Goal: Transaction & Acquisition: Book appointment/travel/reservation

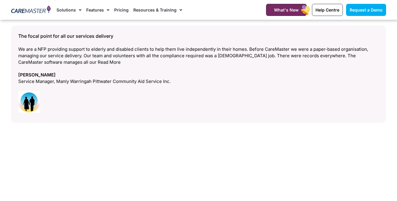
scroll to position [2395, 0]
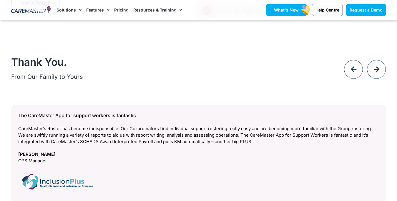
click at [302, 13] on rect at bounding box center [306, 9] width 11 height 11
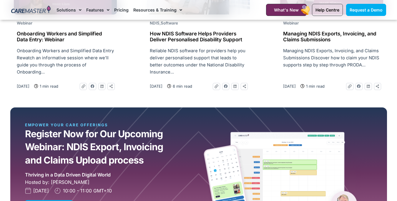
scroll to position [505, 0]
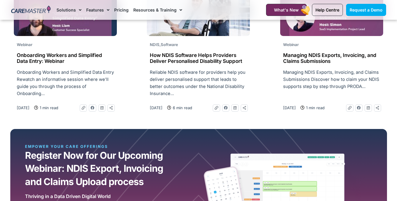
click at [123, 11] on link "Pricing" at bounding box center [121, 10] width 14 height 20
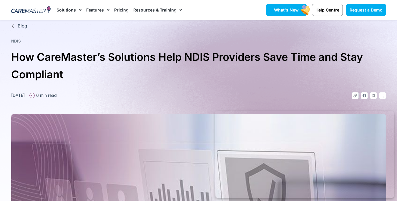
click at [295, 10] on span "What's New" at bounding box center [286, 9] width 25 height 5
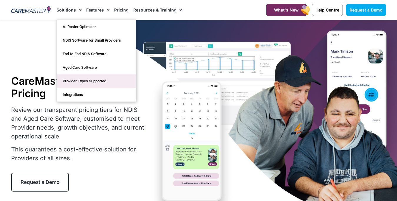
click at [80, 81] on link "Provider Types Supported" at bounding box center [96, 81] width 79 height 14
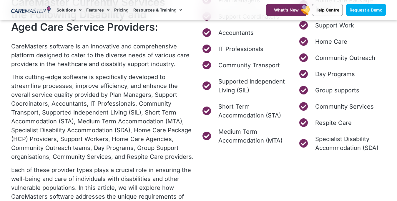
scroll to position [298, 0]
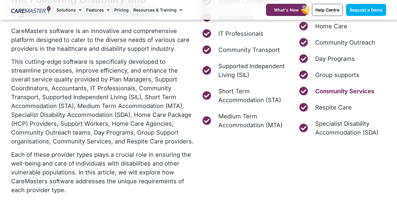
click at [339, 92] on span "Community Services" at bounding box center [344, 91] width 61 height 9
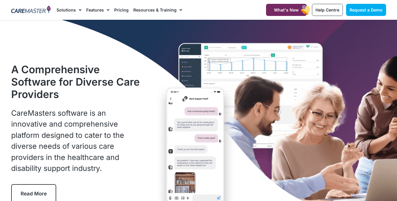
click at [43, 194] on span "Read More" at bounding box center [34, 193] width 26 height 6
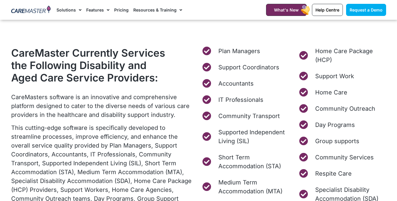
scroll to position [246, 0]
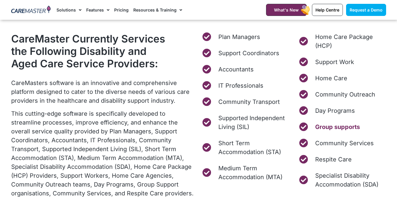
click at [337, 126] on span "Group supports" at bounding box center [337, 126] width 46 height 9
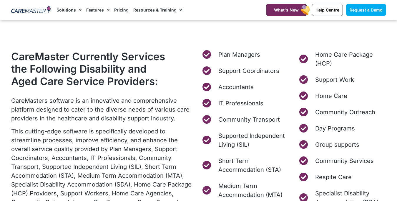
scroll to position [234, 0]
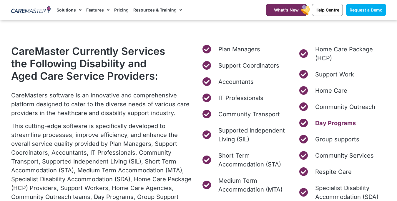
click at [335, 122] on span "Day Programs" at bounding box center [335, 122] width 42 height 9
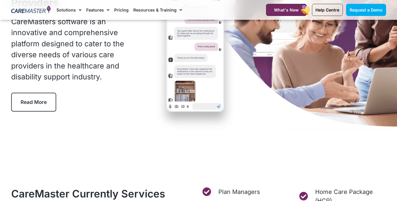
scroll to position [107, 0]
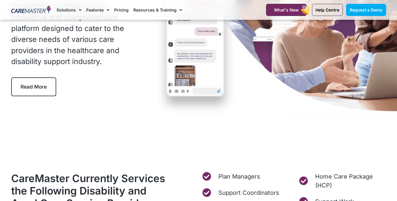
click at [42, 88] on span "Read More" at bounding box center [34, 87] width 26 height 6
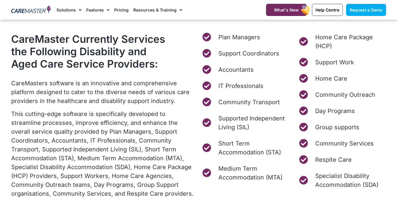
scroll to position [246, 0]
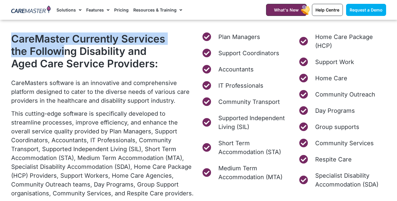
drag, startPoint x: 13, startPoint y: 38, endPoint x: 67, endPoint y: 51, distance: 55.5
click at [67, 51] on h2 "CareMaster Currently Services the Following Disability and Aged Care Service Pr…" at bounding box center [89, 50] width 157 height 37
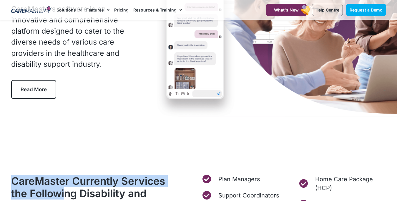
scroll to position [0, 0]
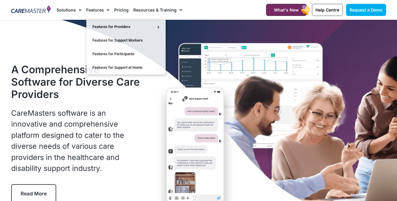
click at [121, 10] on link "Pricing" at bounding box center [121, 10] width 14 height 20
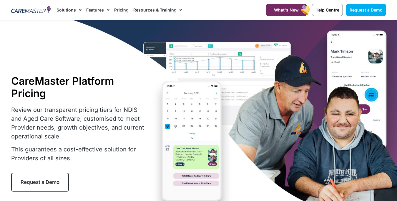
click at [119, 9] on link "Pricing" at bounding box center [121, 10] width 14 height 20
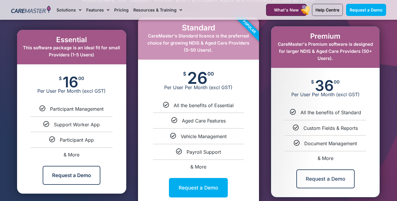
scroll to position [295, 0]
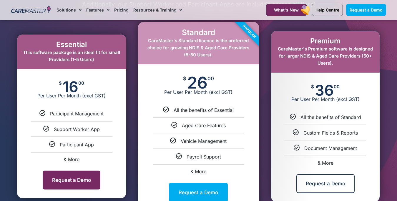
click at [73, 174] on link "Request a Demo" at bounding box center [72, 179] width 58 height 19
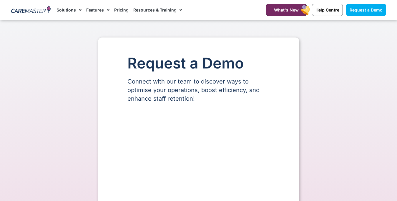
scroll to position [128, 0]
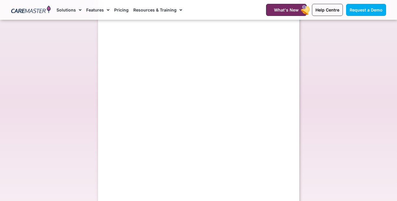
select select "**"
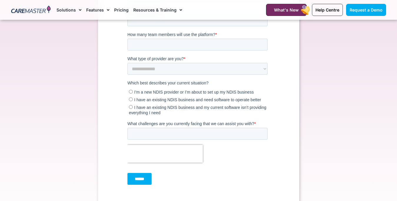
scroll to position [248, 0]
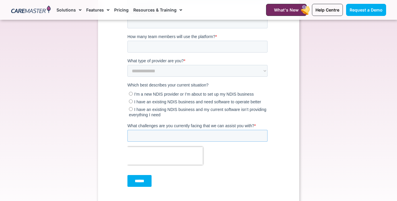
click at [182, 136] on input "What challenges are you currently facing that we can assist you with? *" at bounding box center [197, 136] width 140 height 12
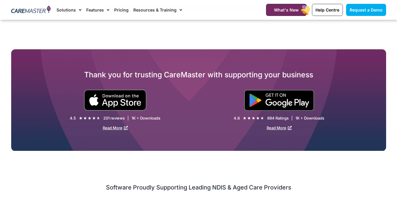
scroll to position [459, 0]
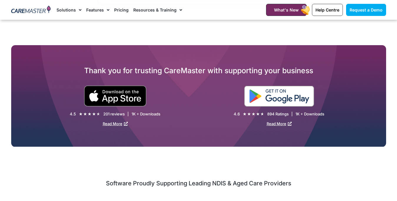
click at [277, 98] on div at bounding box center [293, 95] width 188 height 21
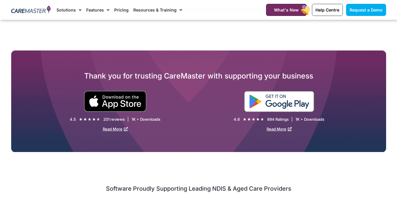
click at [254, 93] on img at bounding box center [280, 101] width 70 height 21
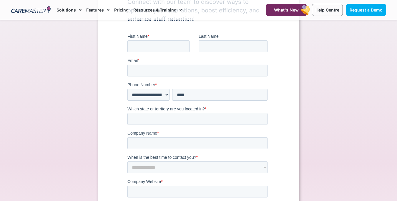
scroll to position [0, 0]
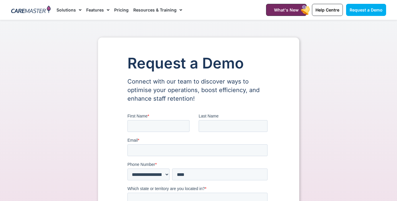
click at [30, 10] on img at bounding box center [31, 10] width 40 height 9
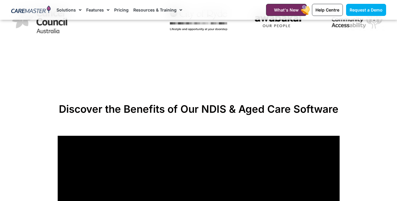
scroll to position [361, 0]
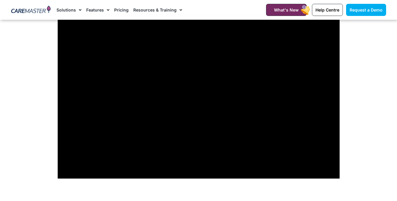
scroll to position [464, 0]
